Goal: Task Accomplishment & Management: Use online tool/utility

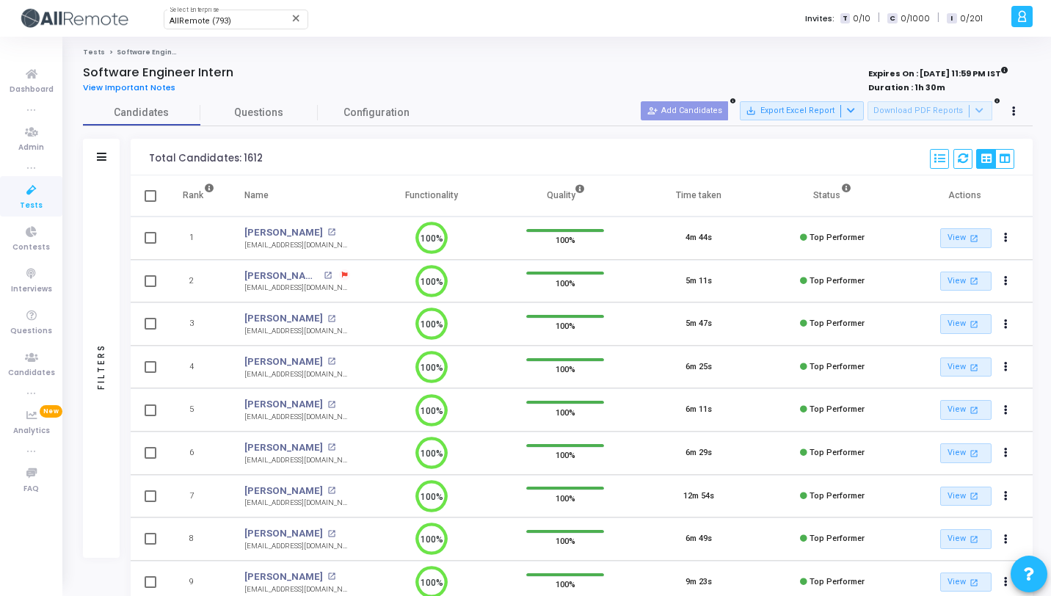
click at [32, 186] on icon at bounding box center [31, 190] width 31 height 18
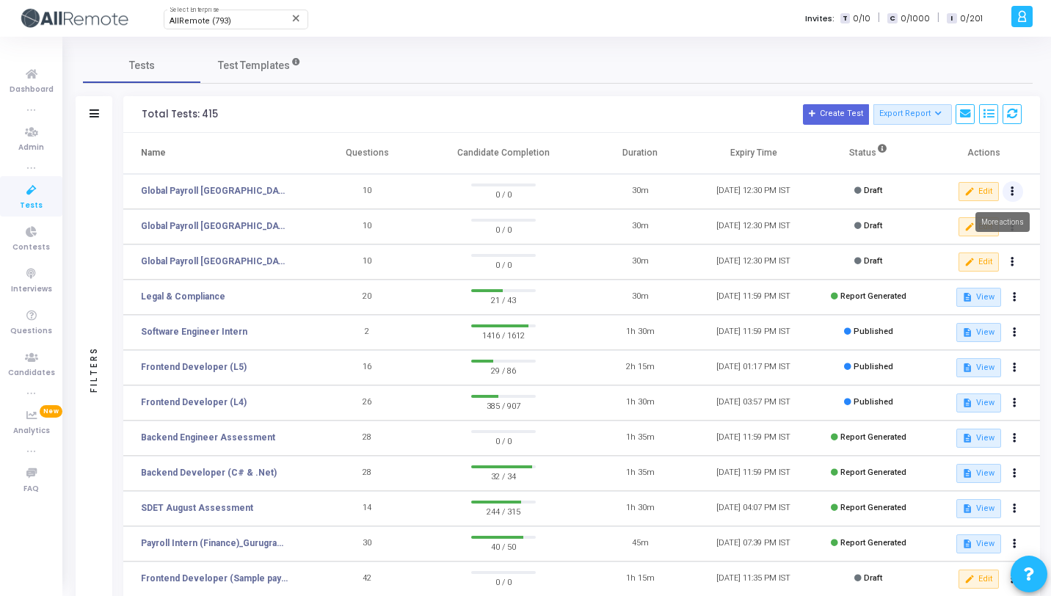
click at [1011, 192] on icon at bounding box center [1013, 191] width 4 height 7
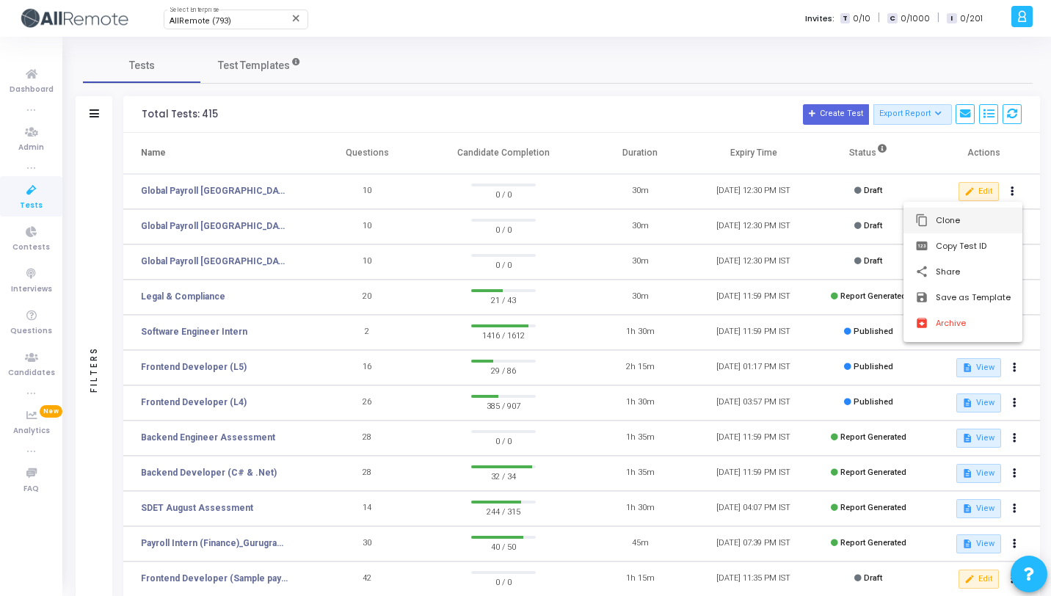
click at [942, 214] on button "content_copy Clone" at bounding box center [962, 221] width 119 height 26
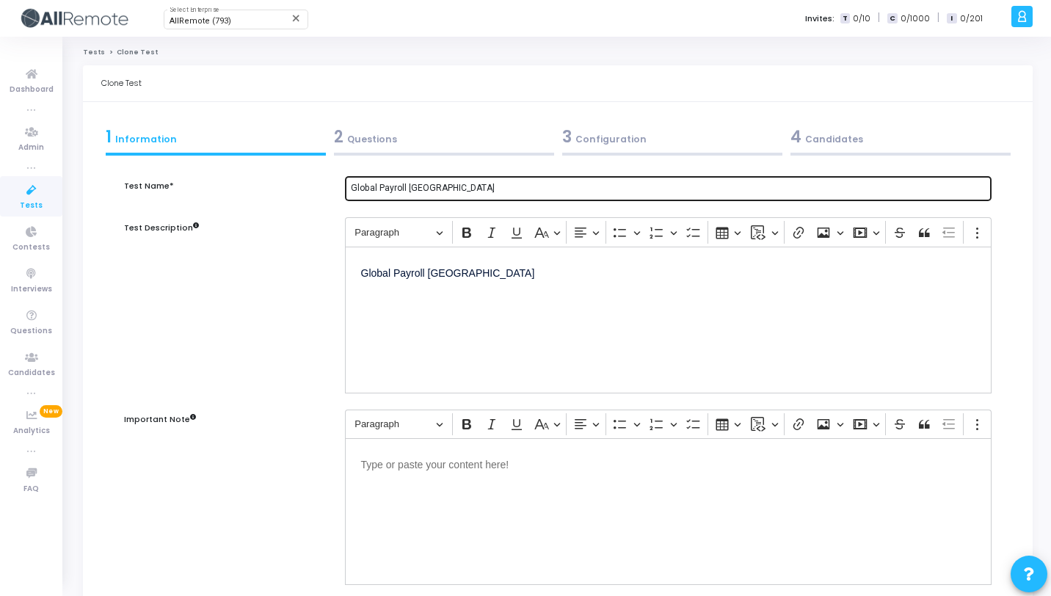
click at [424, 181] on div "Global Payroll [GEOGRAPHIC_DATA]" at bounding box center [668, 187] width 635 height 27
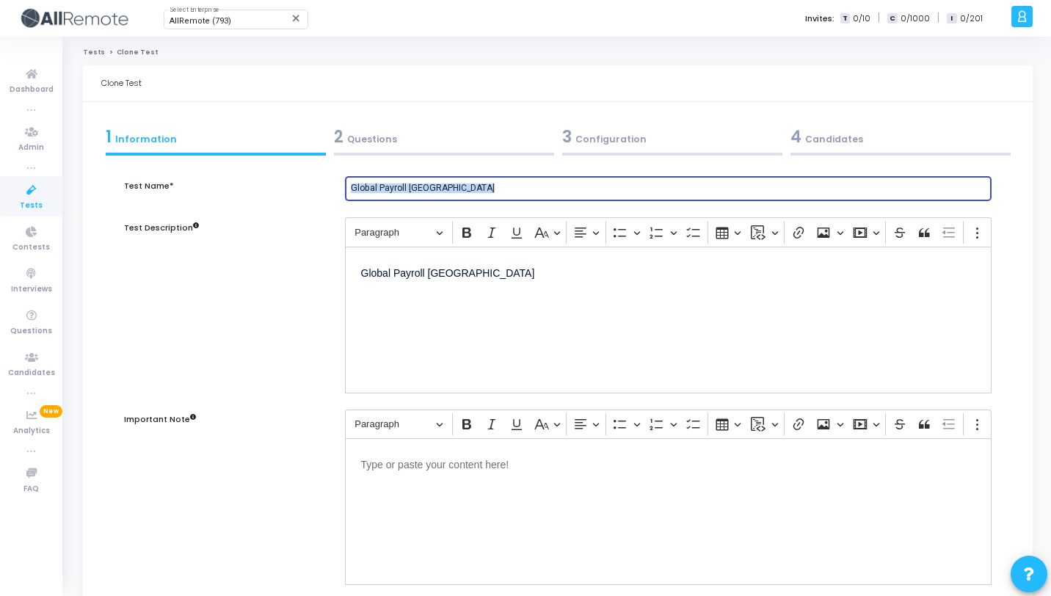
click at [424, 181] on div "Global Payroll [GEOGRAPHIC_DATA]" at bounding box center [668, 187] width 635 height 27
click at [430, 186] on input "Global Payroll [GEOGRAPHIC_DATA]" at bounding box center [668, 188] width 635 height 10
paste input "[PERSON_NAME]"
type input "Global Payroll [GEOGRAPHIC_DATA]"
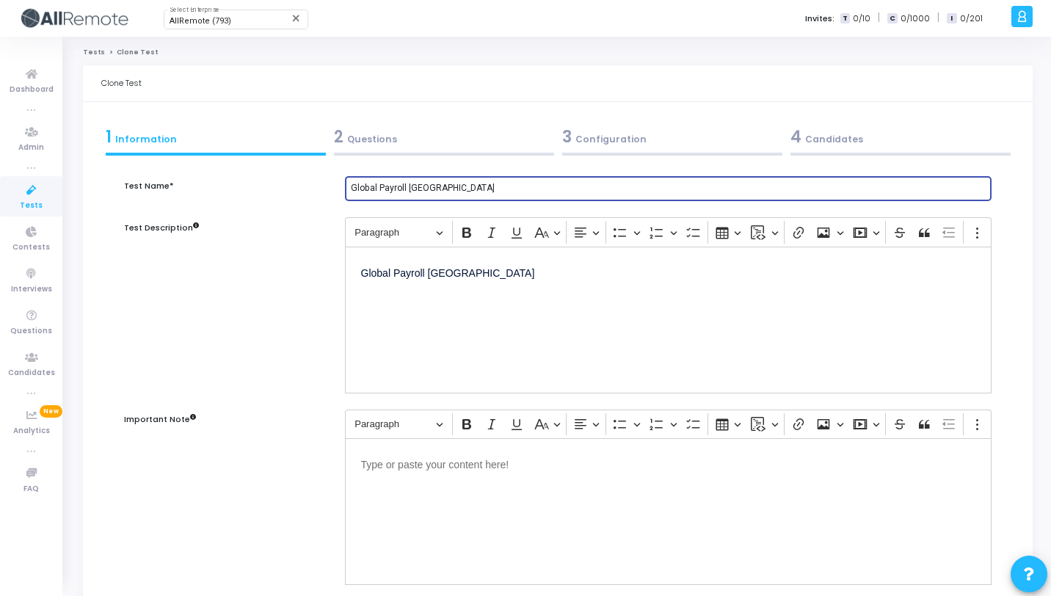
click at [456, 272] on p "Global Payroll [GEOGRAPHIC_DATA]" at bounding box center [668, 272] width 614 height 18
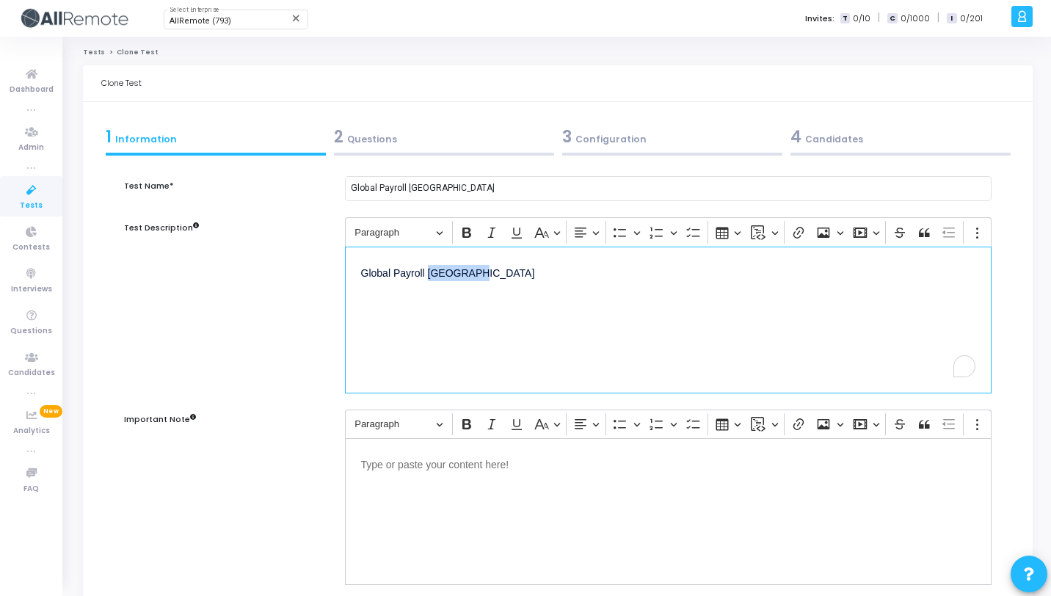
click at [456, 272] on p "Global Payroll [GEOGRAPHIC_DATA]" at bounding box center [668, 272] width 614 height 18
click at [454, 142] on div "2 Questions" at bounding box center [444, 137] width 220 height 24
